Goal: Task Accomplishment & Management: Use online tool/utility

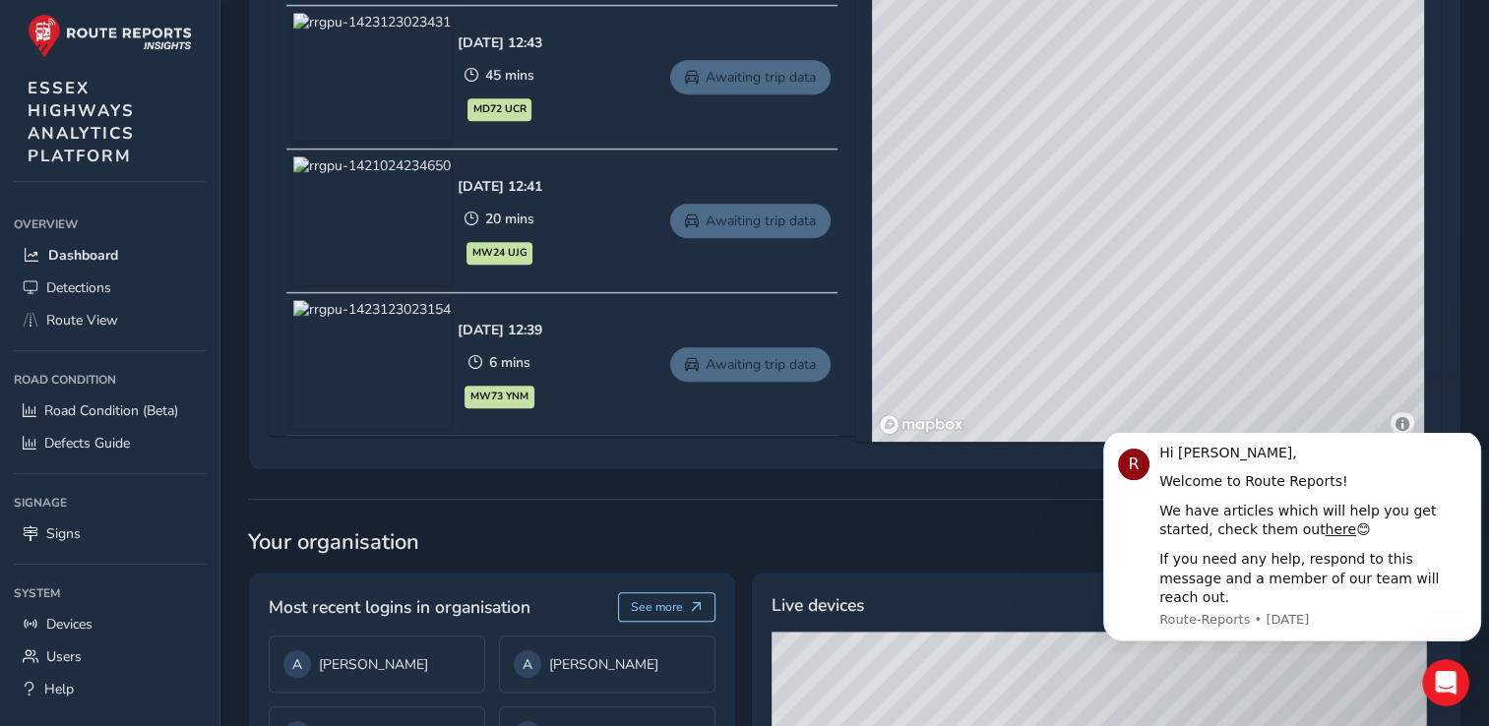
scroll to position [1367, 0]
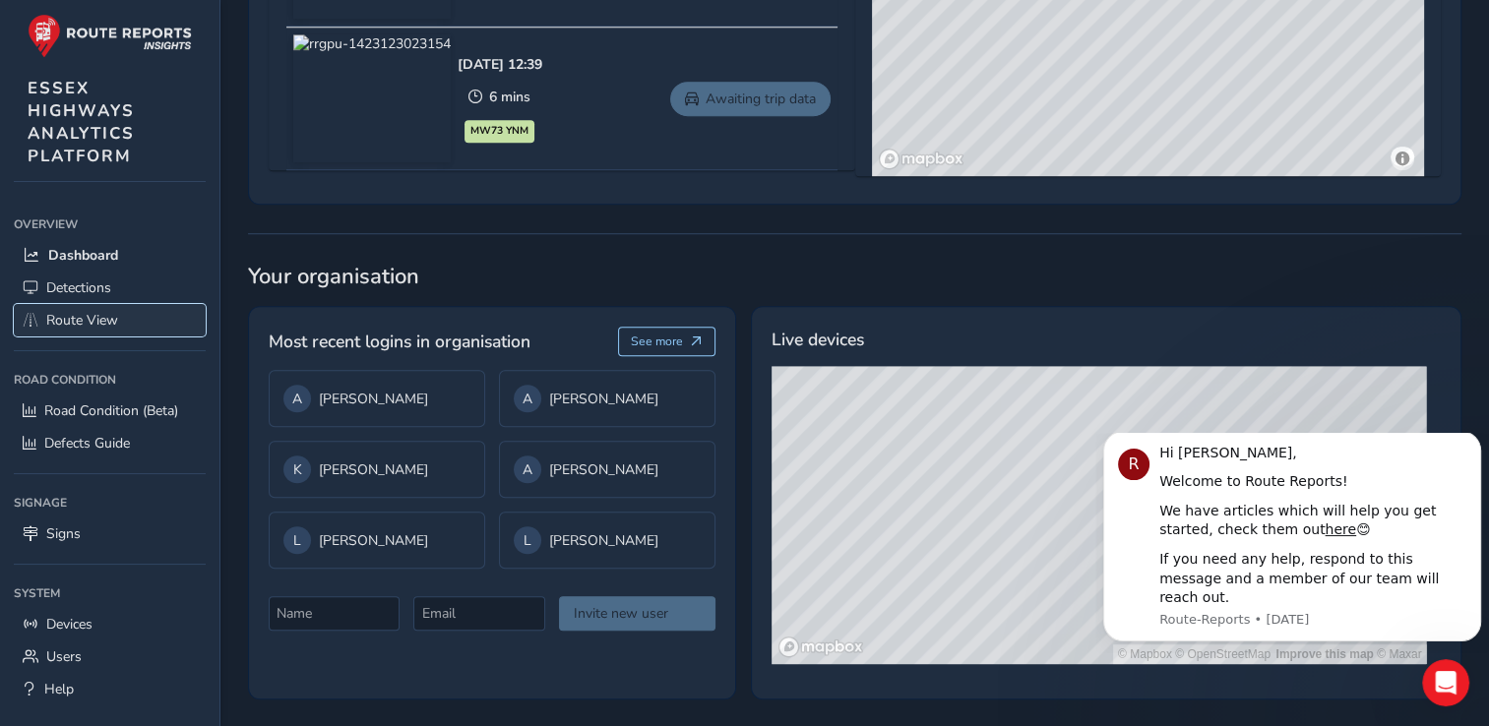
click at [79, 314] on span "Route View" at bounding box center [82, 320] width 72 height 19
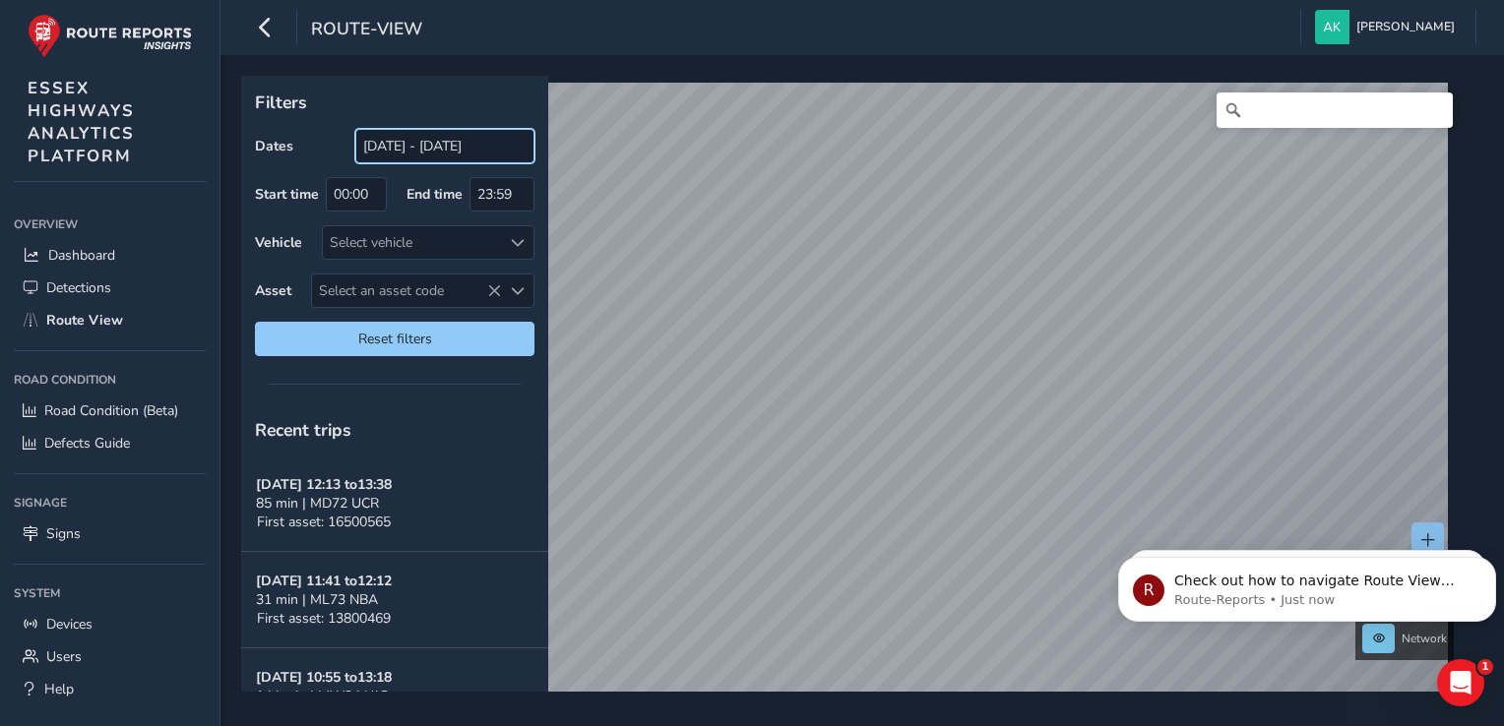
click at [398, 161] on input "[DATE] - [DATE]" at bounding box center [444, 146] width 179 height 34
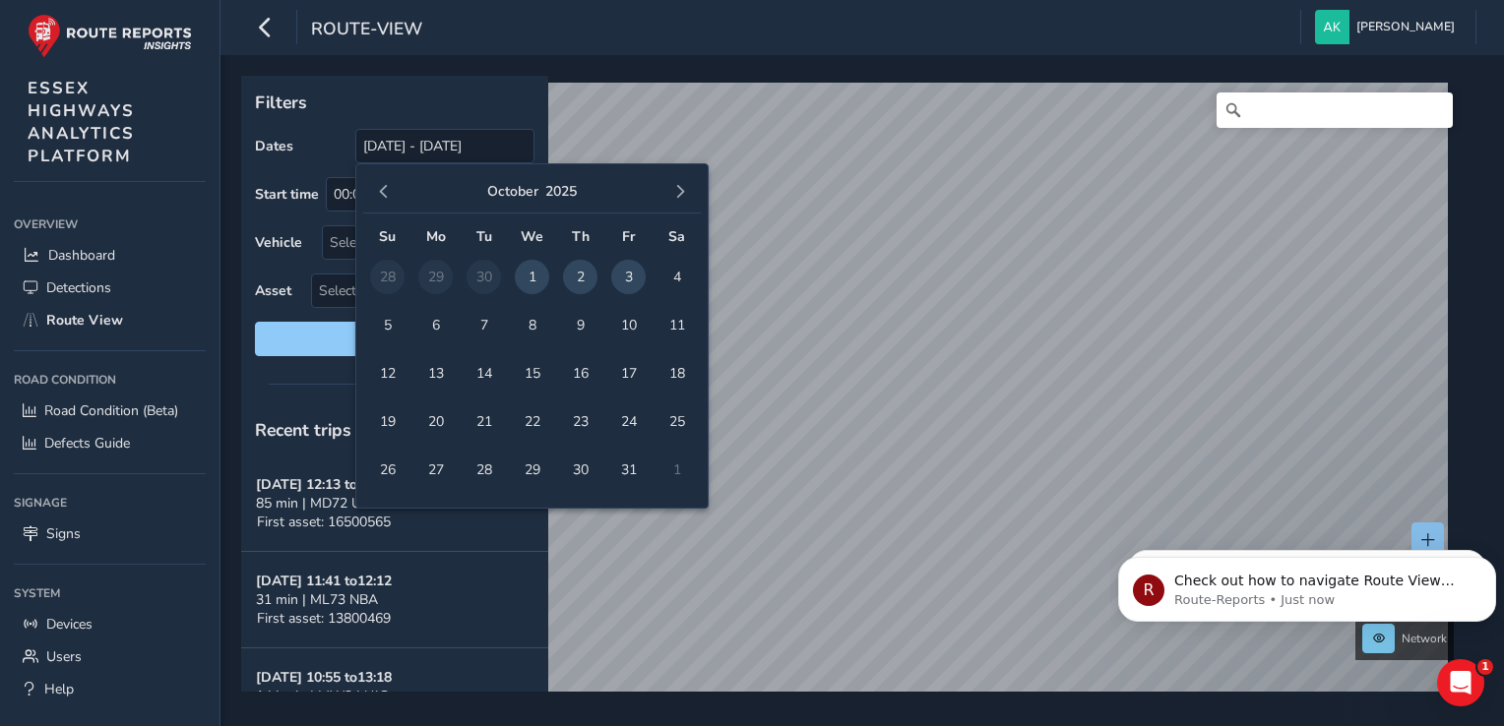
click at [582, 278] on span "2" at bounding box center [580, 277] width 34 height 34
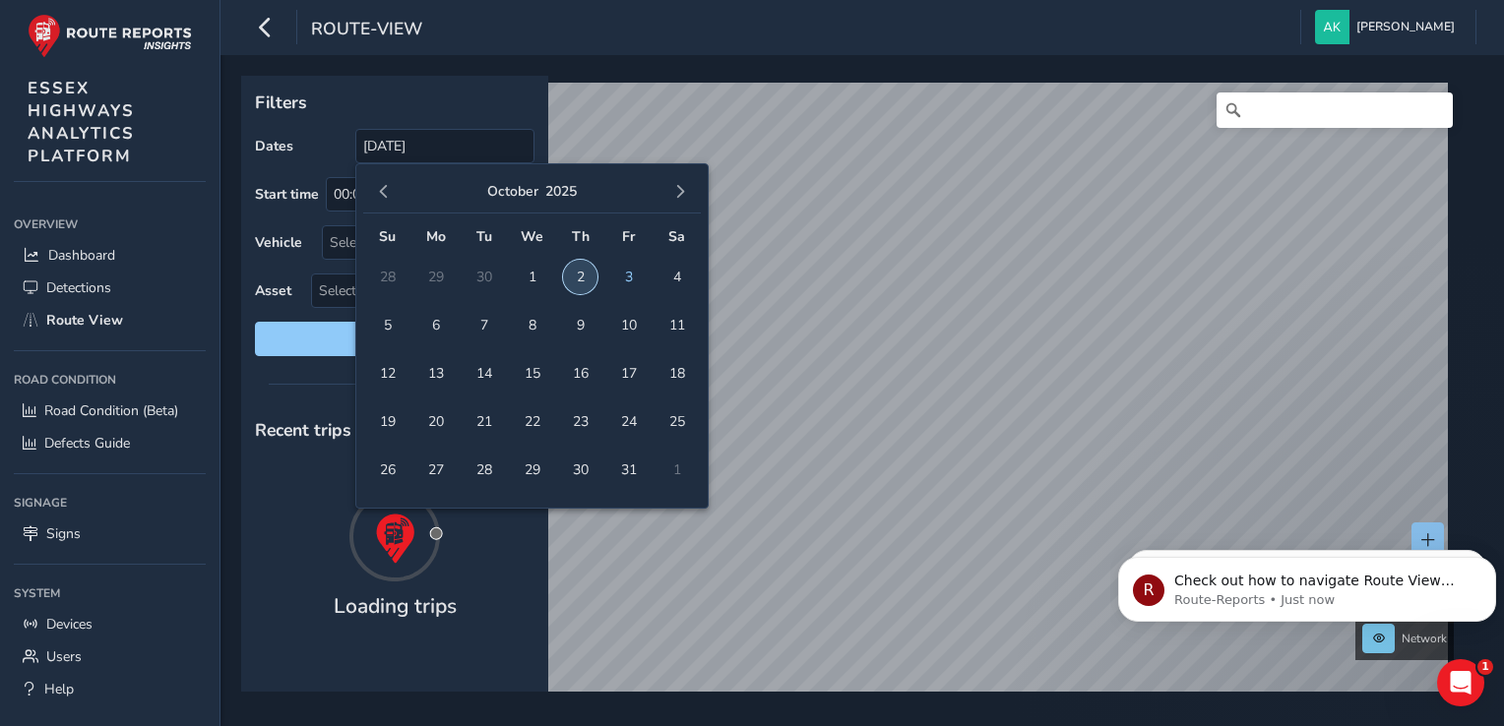
click at [582, 278] on span "2" at bounding box center [580, 277] width 34 height 34
type input "[DATE] - [DATE]"
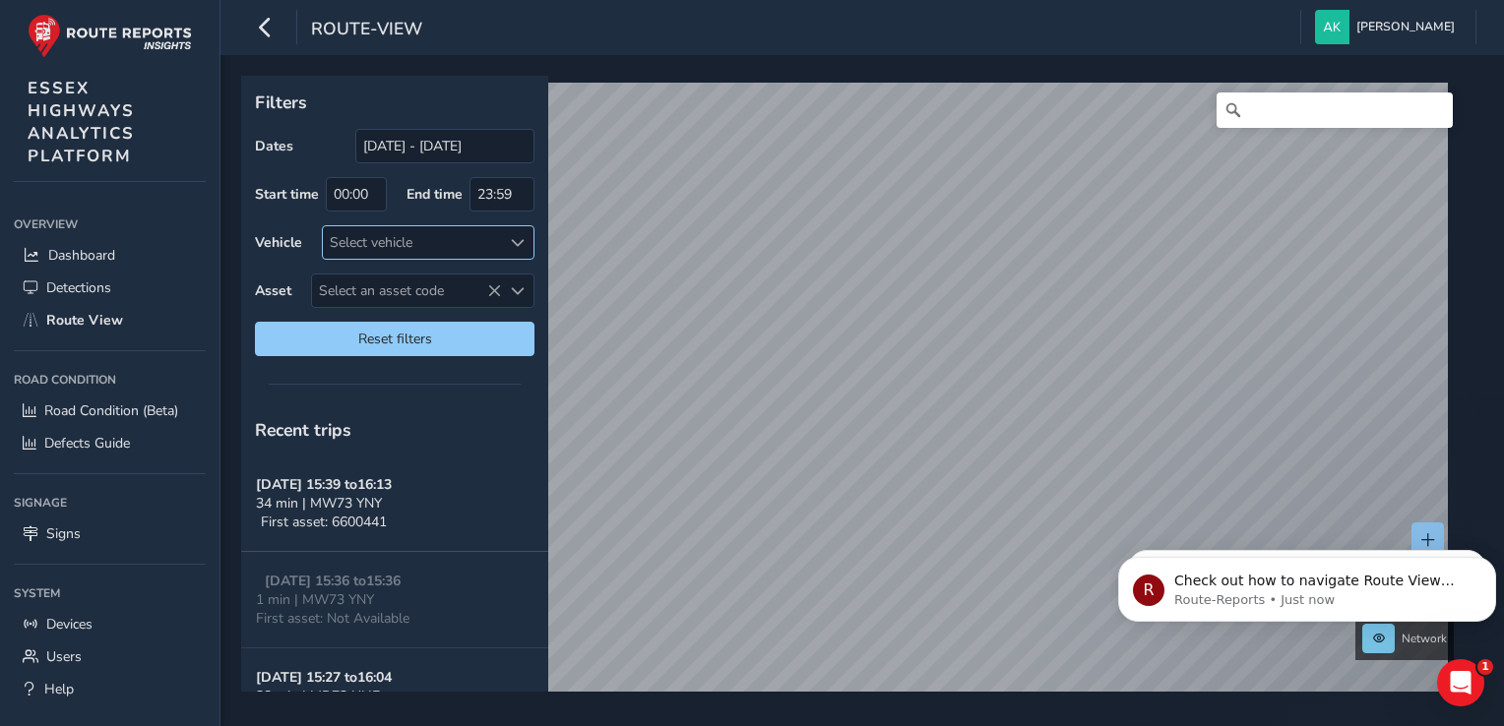
click at [460, 230] on div "Select vehicle" at bounding box center [412, 242] width 178 height 32
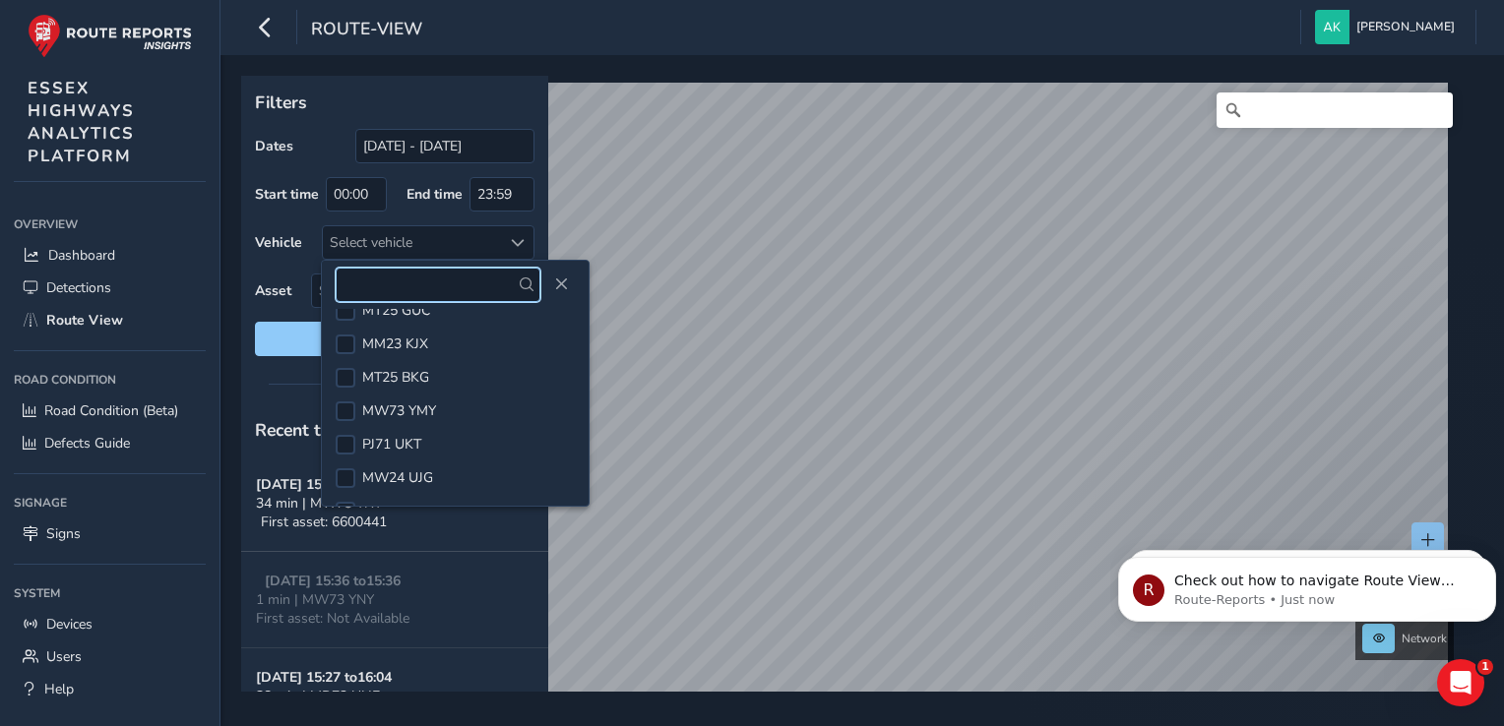
scroll to position [559, 0]
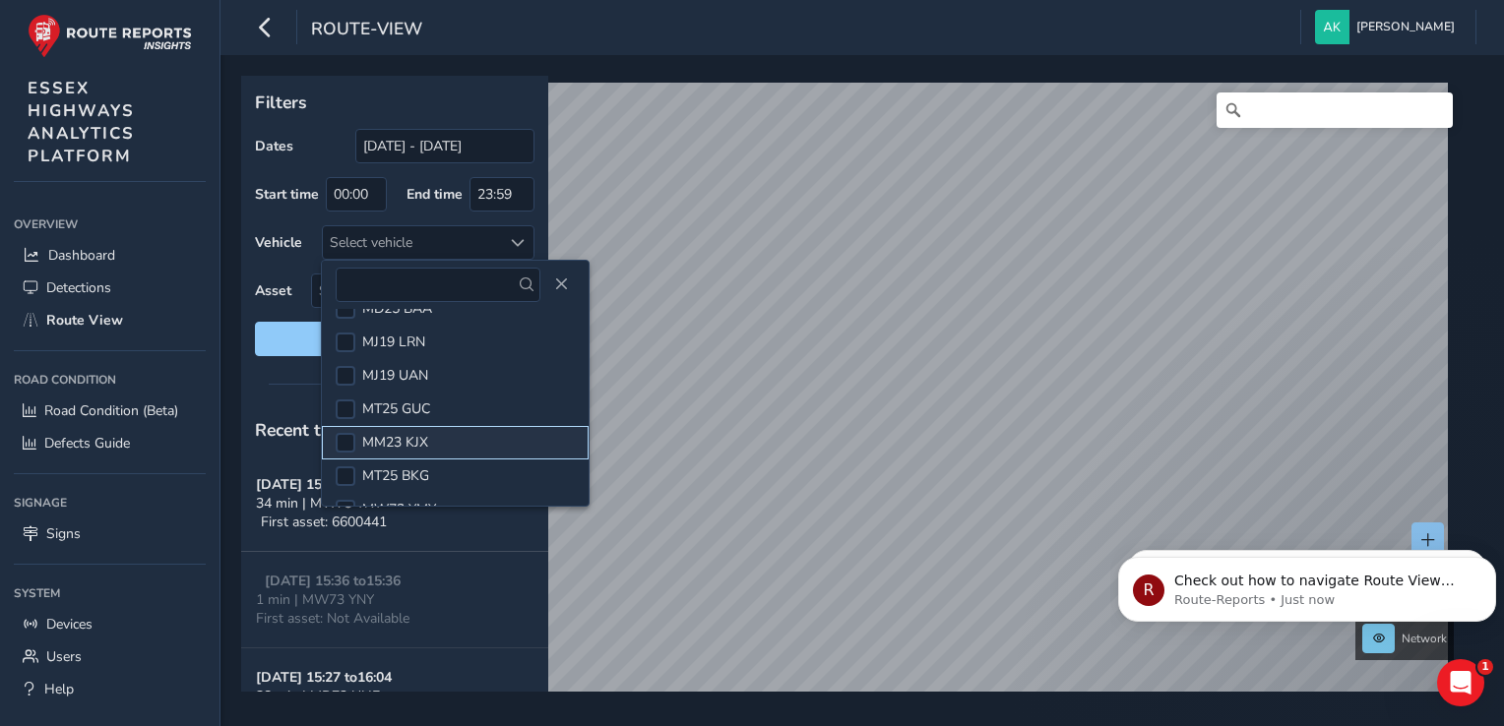
click at [425, 443] on span "MM23 KJX" at bounding box center [395, 442] width 66 height 19
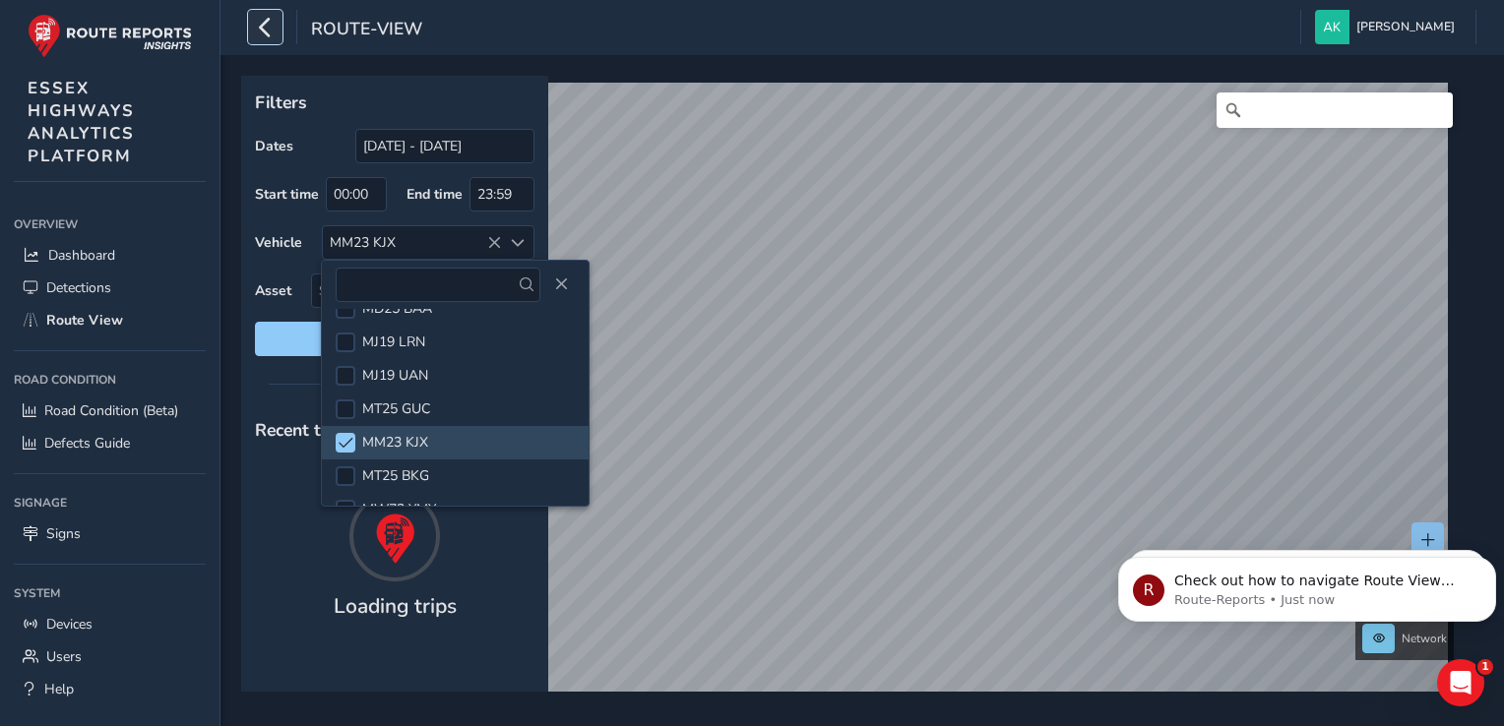
click at [265, 28] on icon "button" at bounding box center [265, 27] width 21 height 34
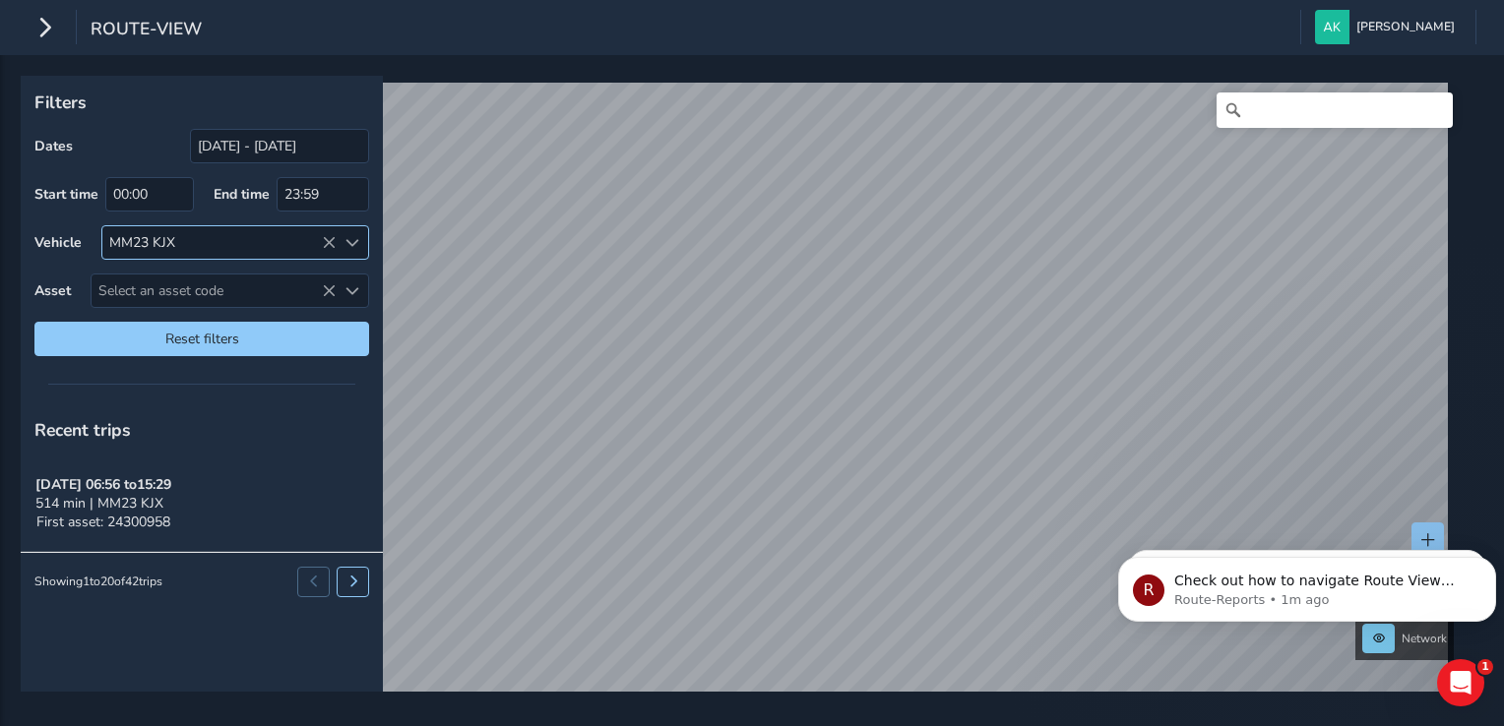
click at [327, 246] on icon at bounding box center [329, 243] width 14 height 14
click at [327, 246] on div "Select vehicle" at bounding box center [218, 242] width 233 height 32
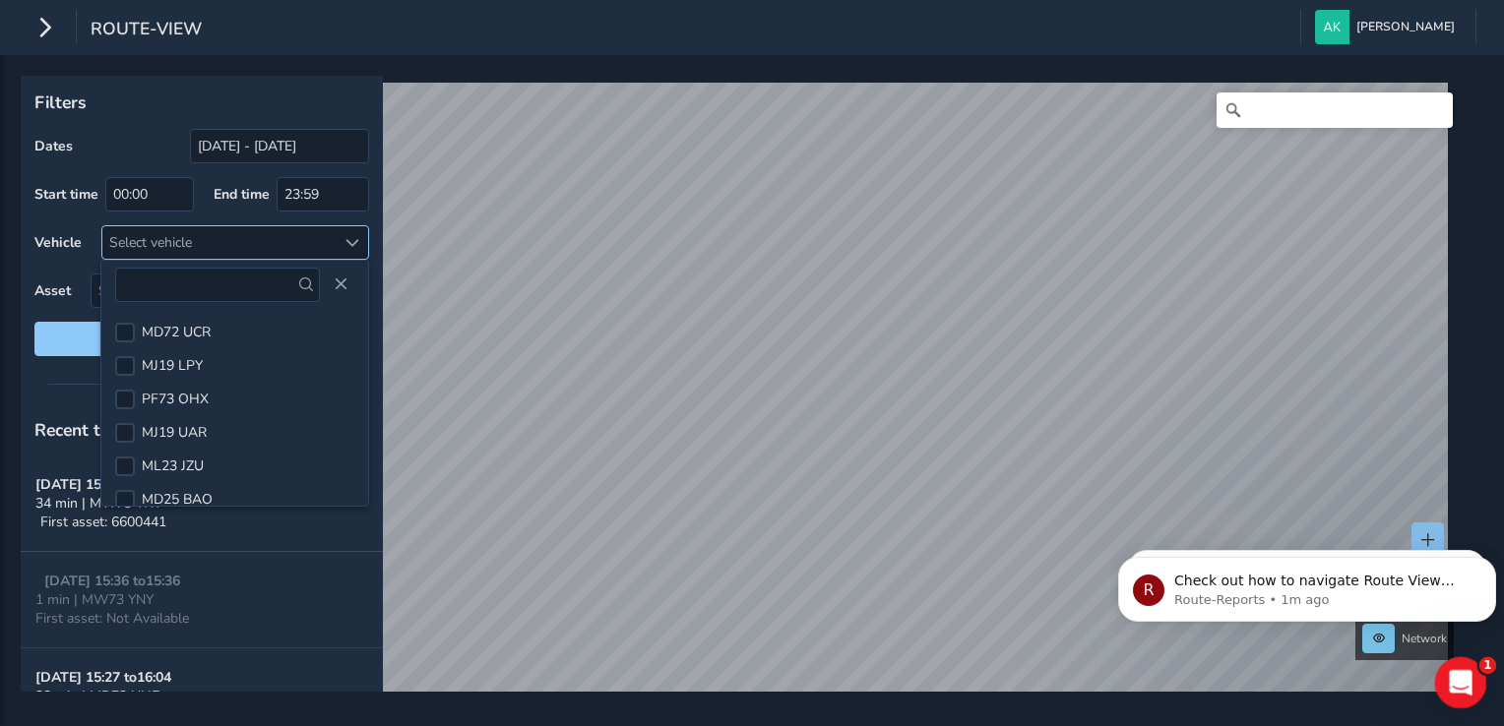
click at [998, 670] on icon "Open Intercom Messenger" at bounding box center [1458, 680] width 32 height 32
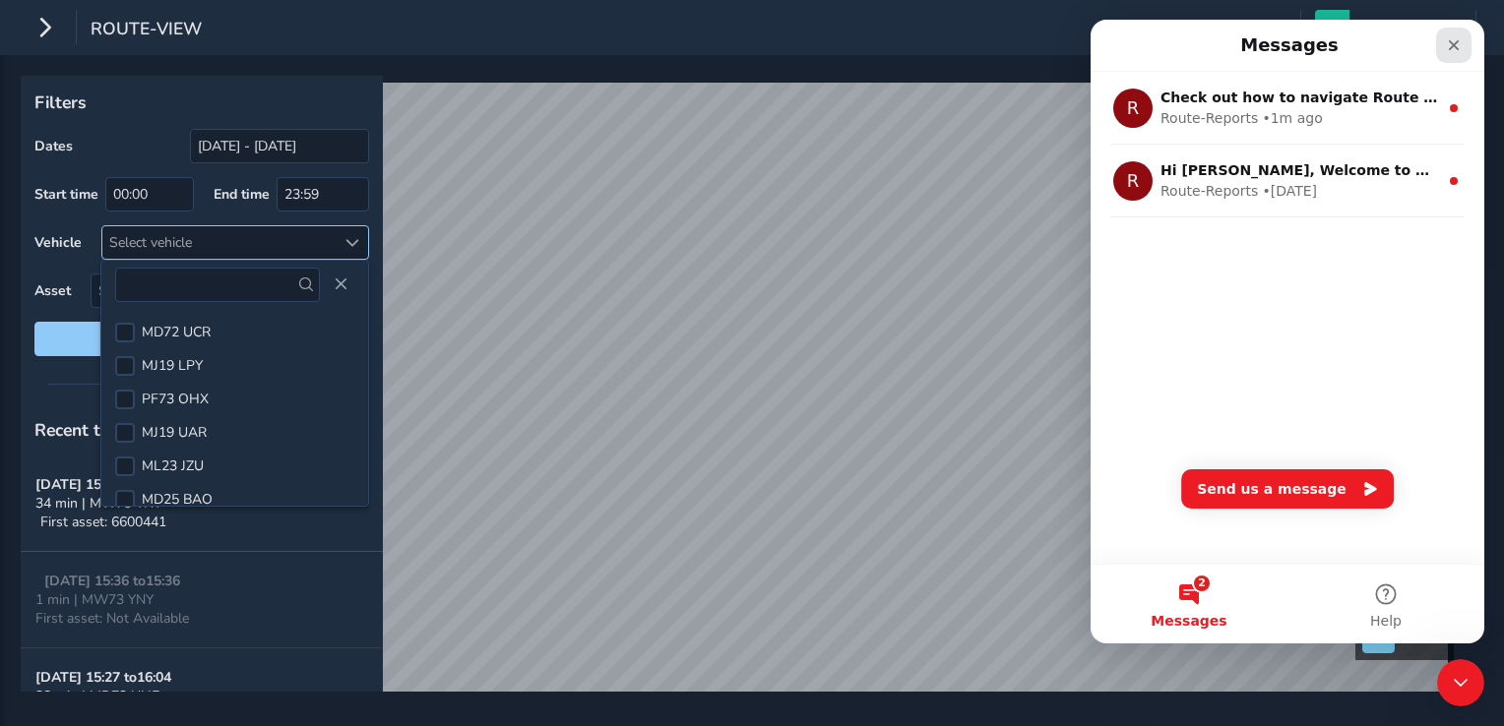
click at [998, 40] on icon "Close" at bounding box center [1454, 45] width 16 height 16
